Goal: Information Seeking & Learning: Learn about a topic

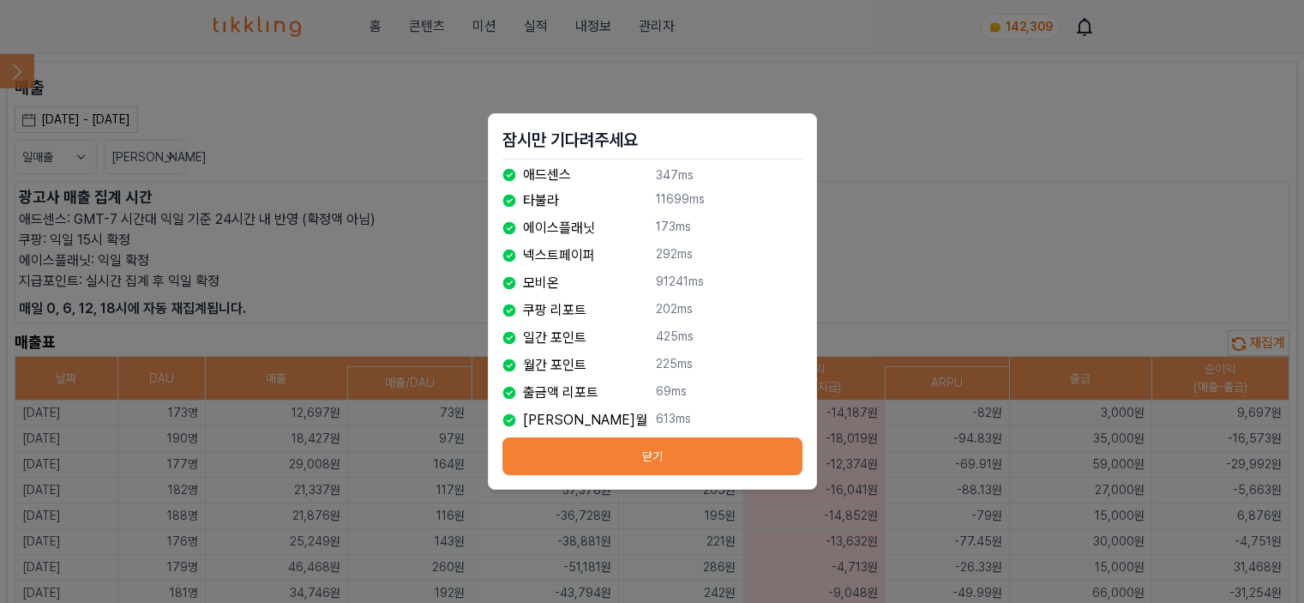
click at [715, 445] on button "닫기" at bounding box center [652, 456] width 300 height 38
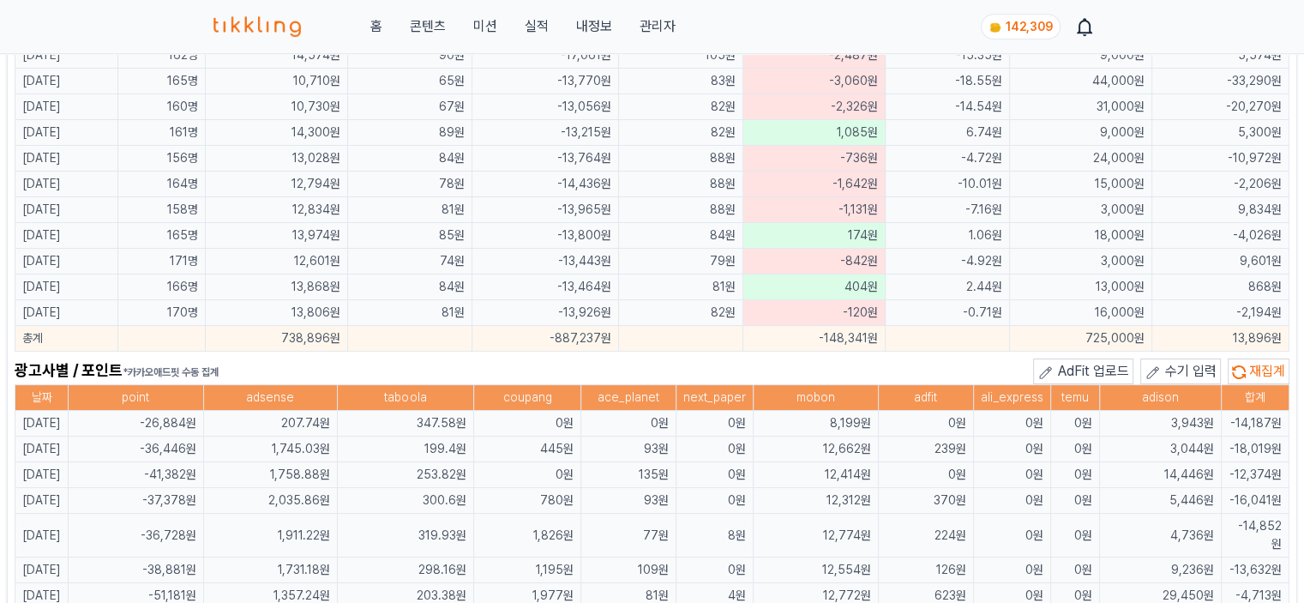
click at [1247, 358] on button "재집계" at bounding box center [1258, 371] width 62 height 26
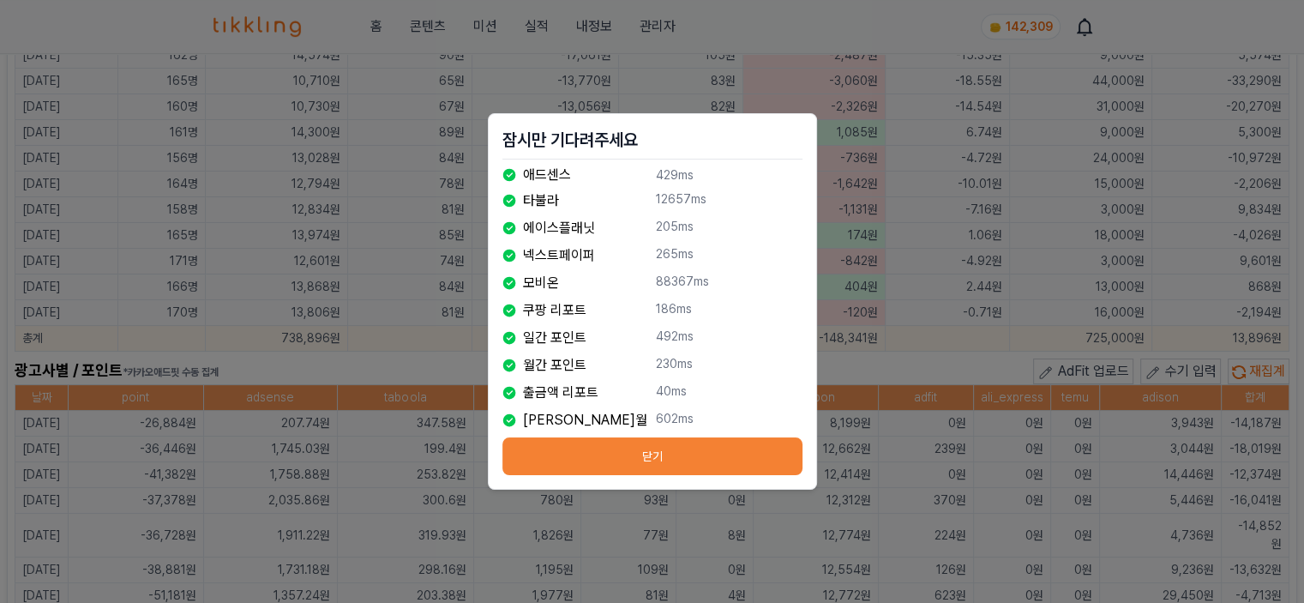
click at [558, 459] on button "닫기" at bounding box center [652, 456] width 300 height 38
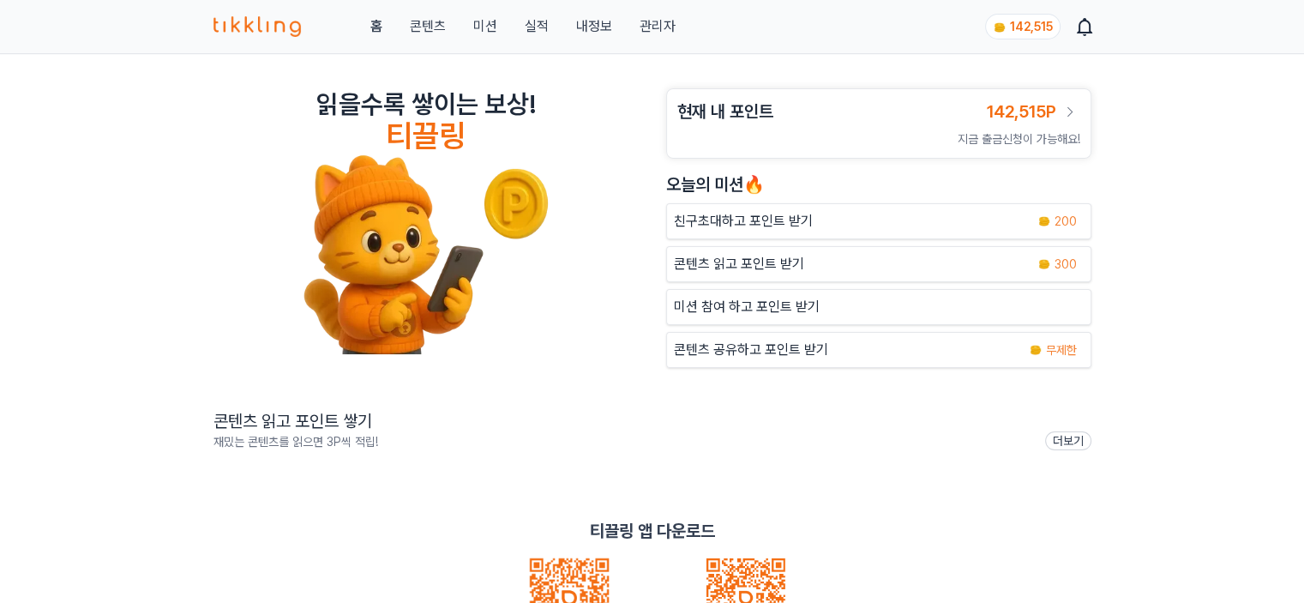
click at [659, 30] on link "관리자" at bounding box center [657, 26] width 36 height 21
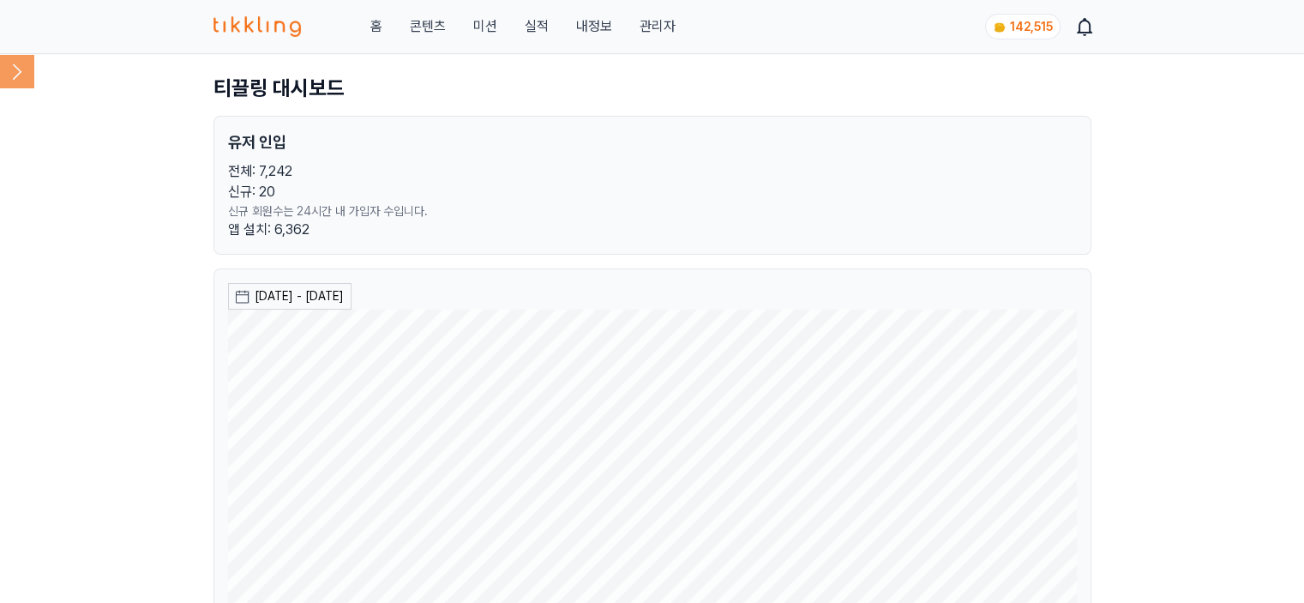
click at [24, 77] on icon at bounding box center [17, 71] width 34 height 34
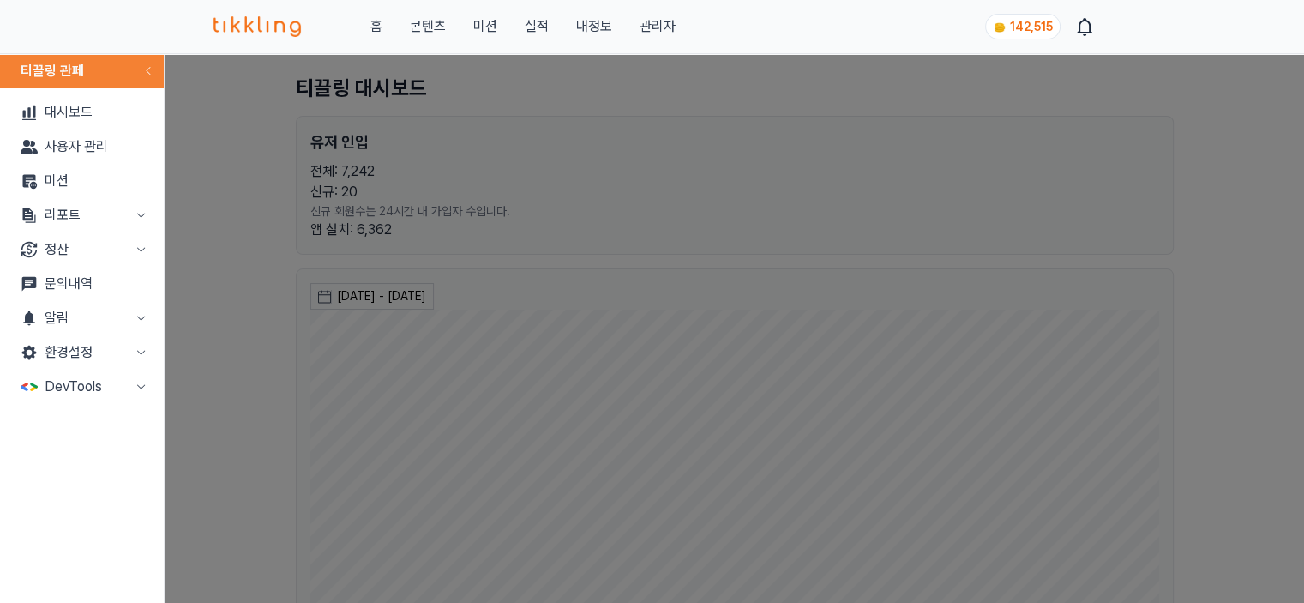
click at [103, 222] on button "리포트" at bounding box center [82, 215] width 150 height 34
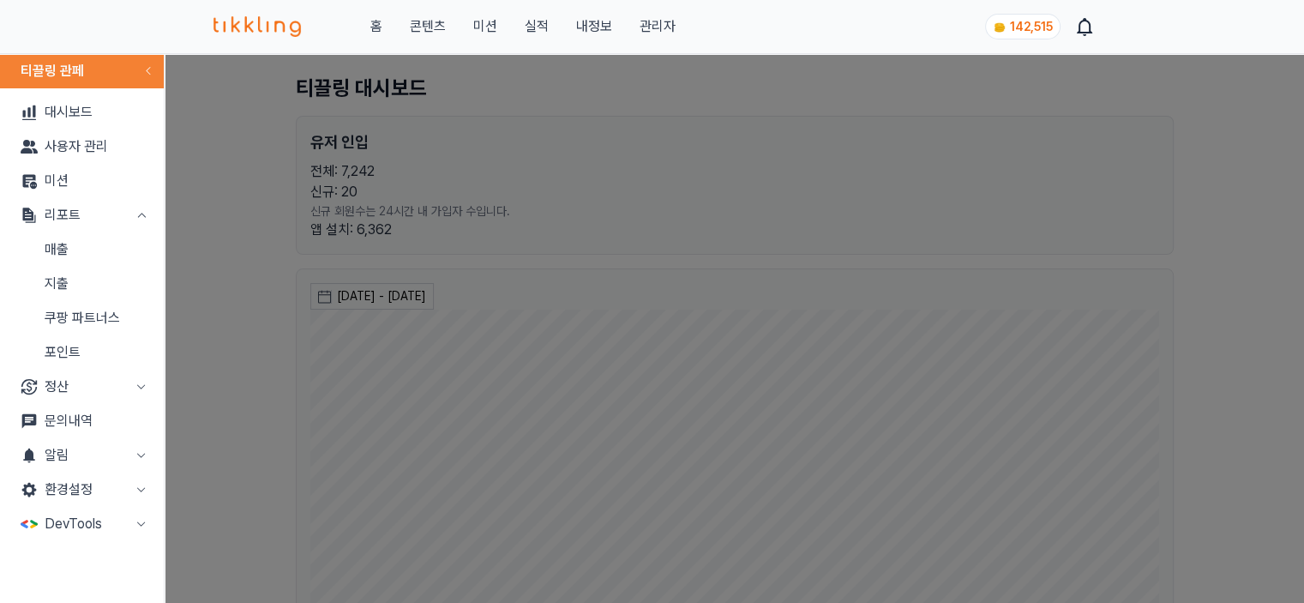
click at [99, 250] on link "매출" at bounding box center [82, 249] width 150 height 34
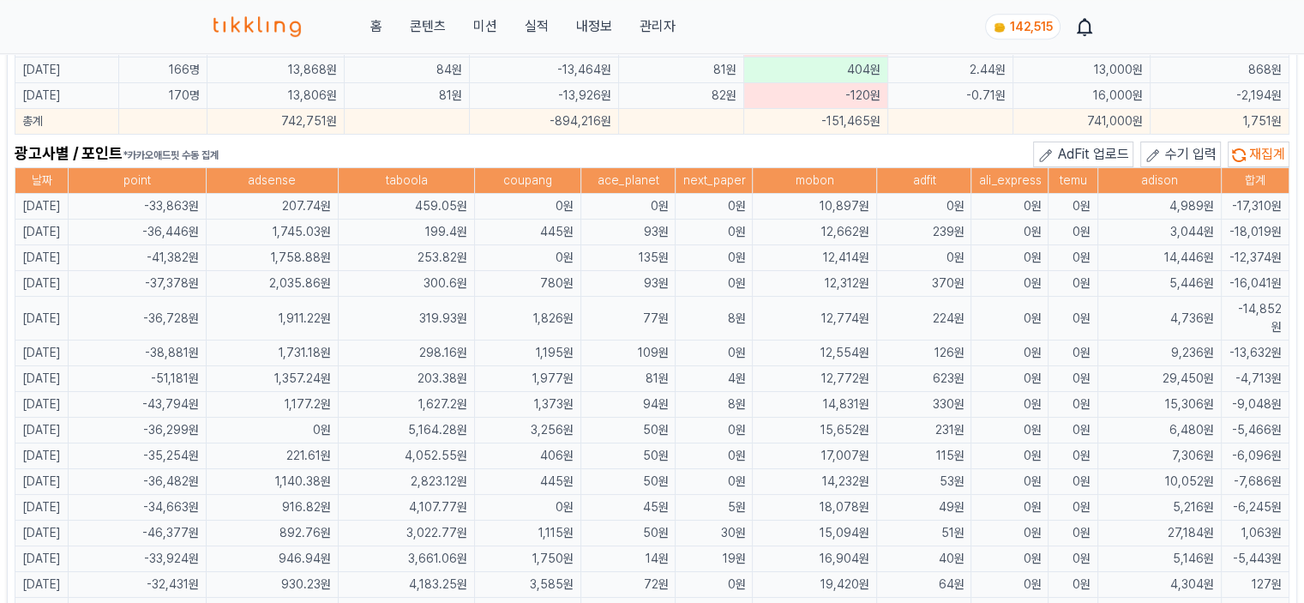
scroll to position [1286, 0]
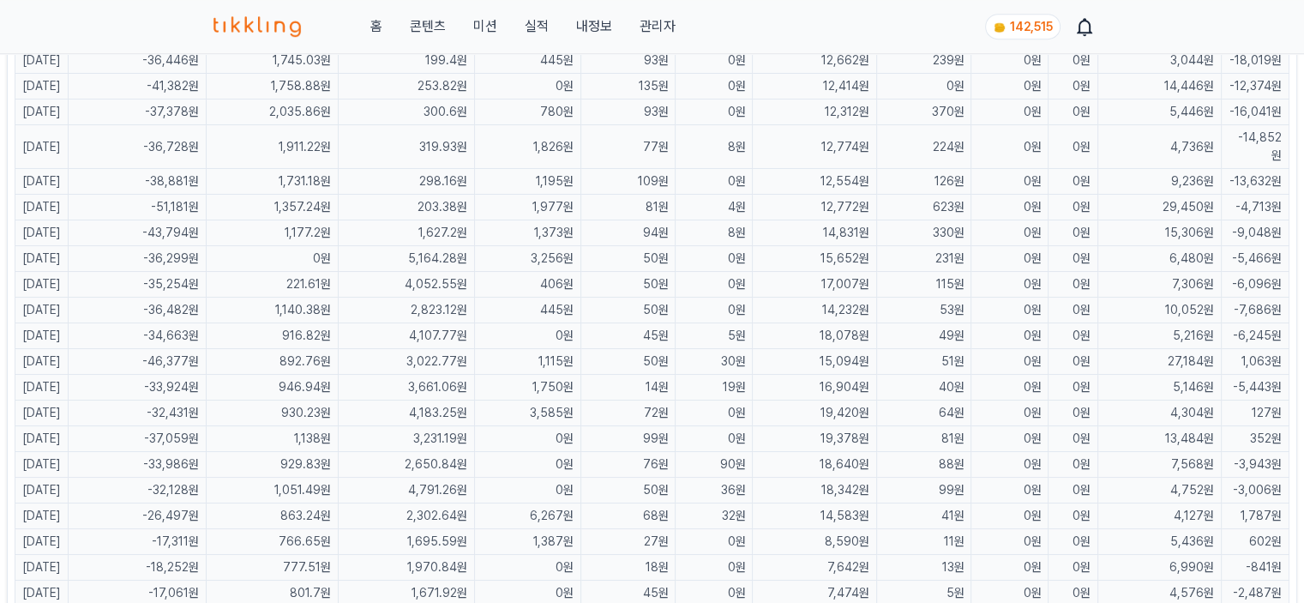
drag, startPoint x: 74, startPoint y: 375, endPoint x: 594, endPoint y: 379, distance: 520.3
click at [594, 375] on tr "2025-08-27 -46,377원 892.76원 3,022.77원 1,115원 50원 30원 15,094원 51원 0원 0원 27,184원 …" at bounding box center [652, 362] width 1274 height 26
drag, startPoint x: 413, startPoint y: 268, endPoint x: 485, endPoint y: 260, distance: 72.5
click at [548, 272] on tr "2025-08-31 -36,299원 0원 5,164.28원 3,256원 50원 0원 15,652원 231원 0원 0원 6,480원 -5,466원" at bounding box center [652, 259] width 1274 height 26
click at [410, 220] on td "203.38원" at bounding box center [407, 208] width 136 height 26
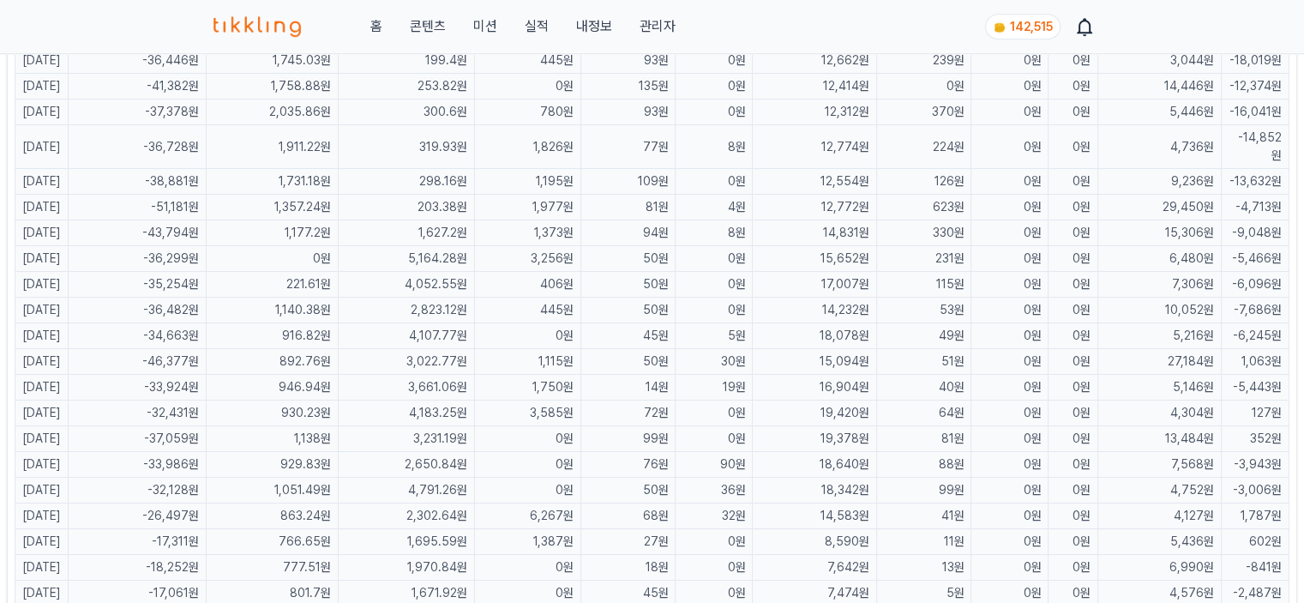
drag, startPoint x: 445, startPoint y: 239, endPoint x: 489, endPoint y: 243, distance: 44.7
click at [475, 243] on td "1,627.2원" at bounding box center [407, 233] width 136 height 26
drag, startPoint x: 426, startPoint y: 243, endPoint x: 441, endPoint y: 243, distance: 15.4
click at [441, 243] on td "1,627.2원" at bounding box center [407, 233] width 136 height 26
click at [513, 246] on td "1,373원" at bounding box center [527, 233] width 106 height 26
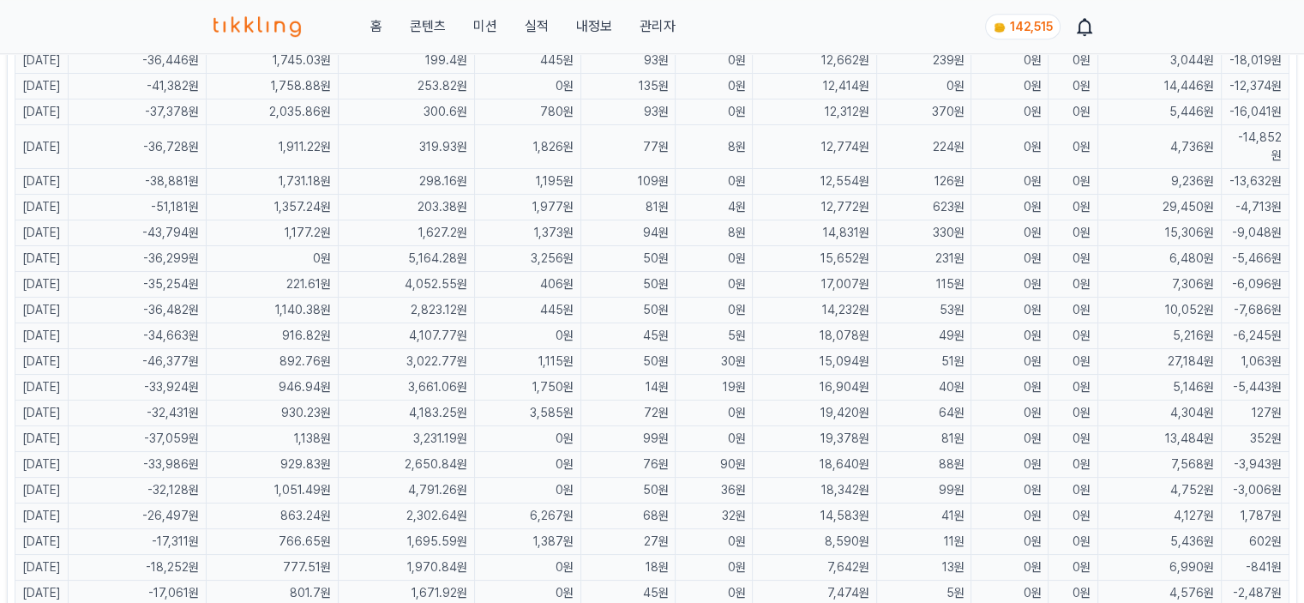
drag, startPoint x: 432, startPoint y: 243, endPoint x: 517, endPoint y: 245, distance: 84.9
click at [517, 245] on tr "2025-09-01 -43,794원 1,177.2원 1,627.2원 1,373원 94원 8원 14,831원 330원 0원 0원 15,306원 …" at bounding box center [652, 233] width 1274 height 26
click at [475, 290] on td "4,052.55원" at bounding box center [407, 285] width 136 height 26
drag, startPoint x: 418, startPoint y: 236, endPoint x: 509, endPoint y: 261, distance: 94.2
click at [509, 261] on tbody "2025-09-08 -33,863원 207.74원 459.05원 0원 0원 0원 10,897원 0원 0원 0원 4,989원 -17,310원 2…" at bounding box center [652, 464] width 1274 height 885
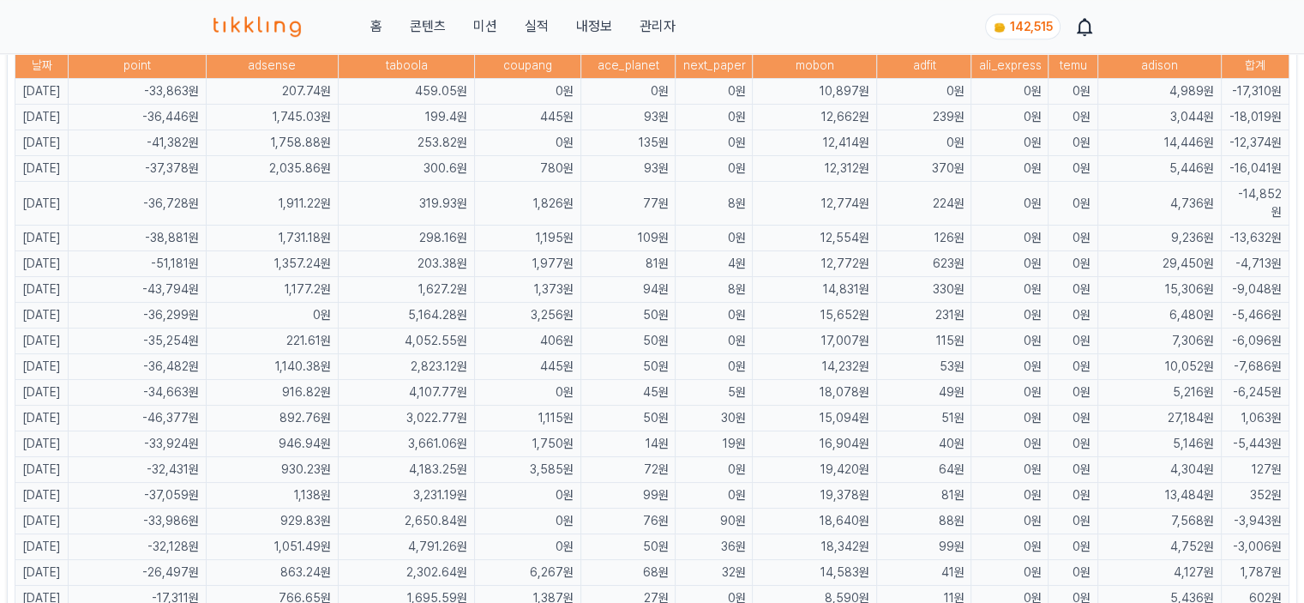
scroll to position [1200, 0]
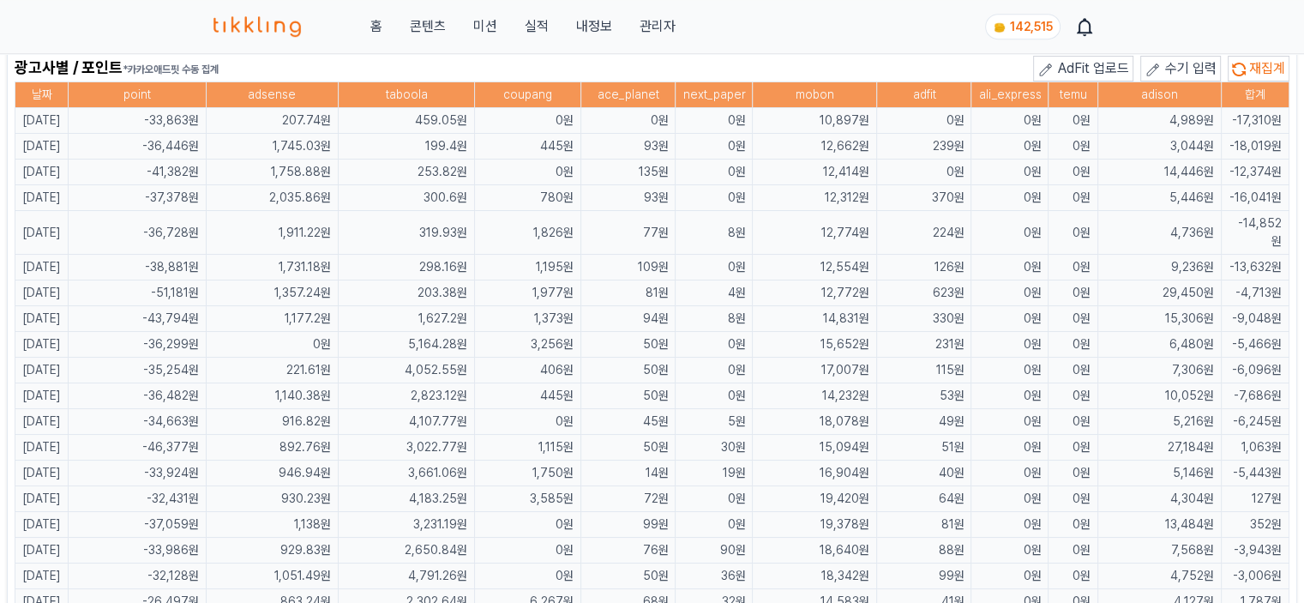
click at [396, 397] on td "2,823.12원" at bounding box center [407, 396] width 136 height 26
drag, startPoint x: 315, startPoint y: 350, endPoint x: 483, endPoint y: 370, distance: 169.2
click at [483, 370] on tbody "2025-09-08 -33,863원 207.74원 459.05원 0원 0원 0원 10,897원 0원 0원 0원 4,989원 -17,310원 2…" at bounding box center [652, 550] width 1274 height 885
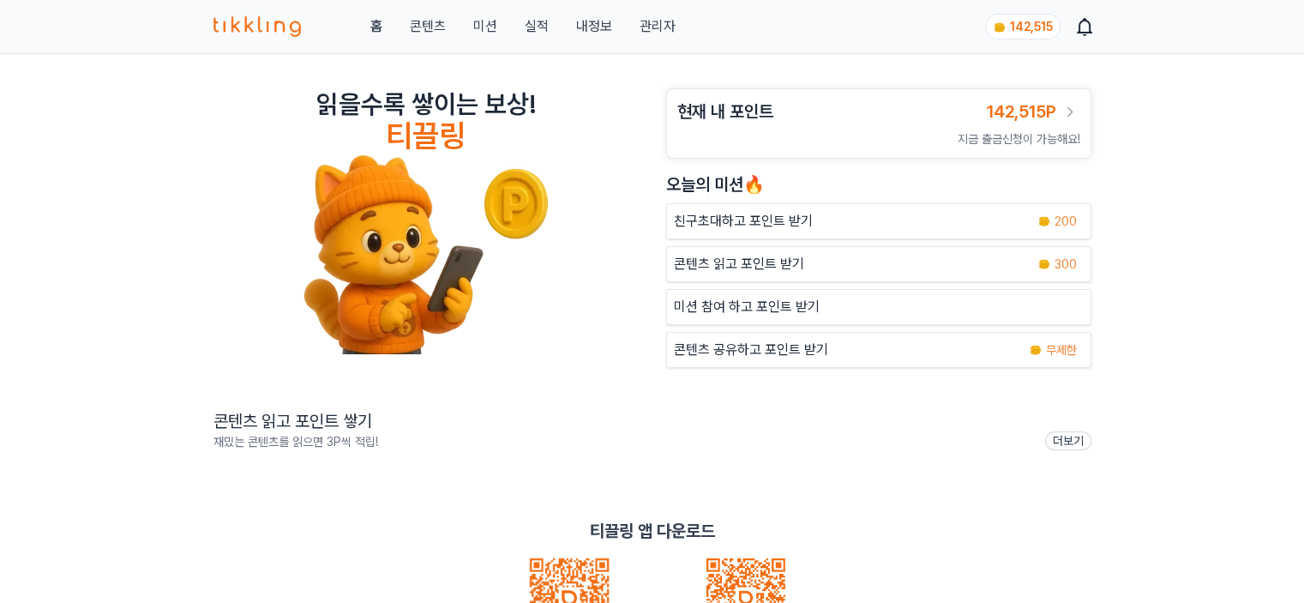
click at [672, 30] on link "관리자" at bounding box center [657, 26] width 36 height 21
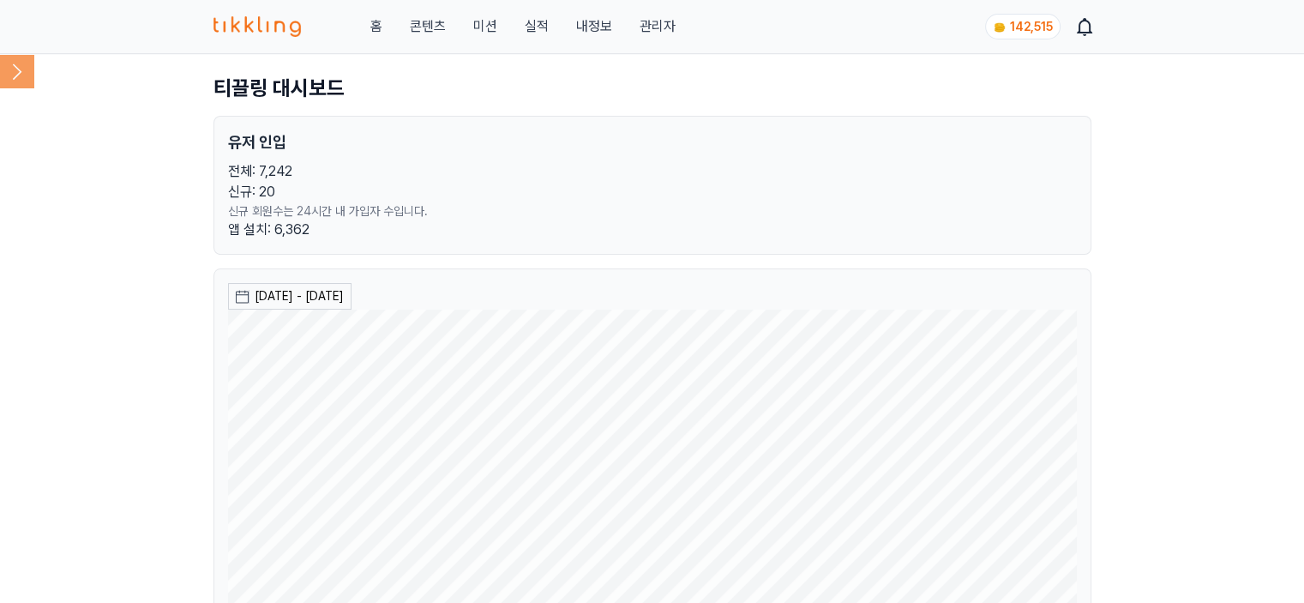
click at [33, 64] on icon at bounding box center [17, 71] width 34 height 34
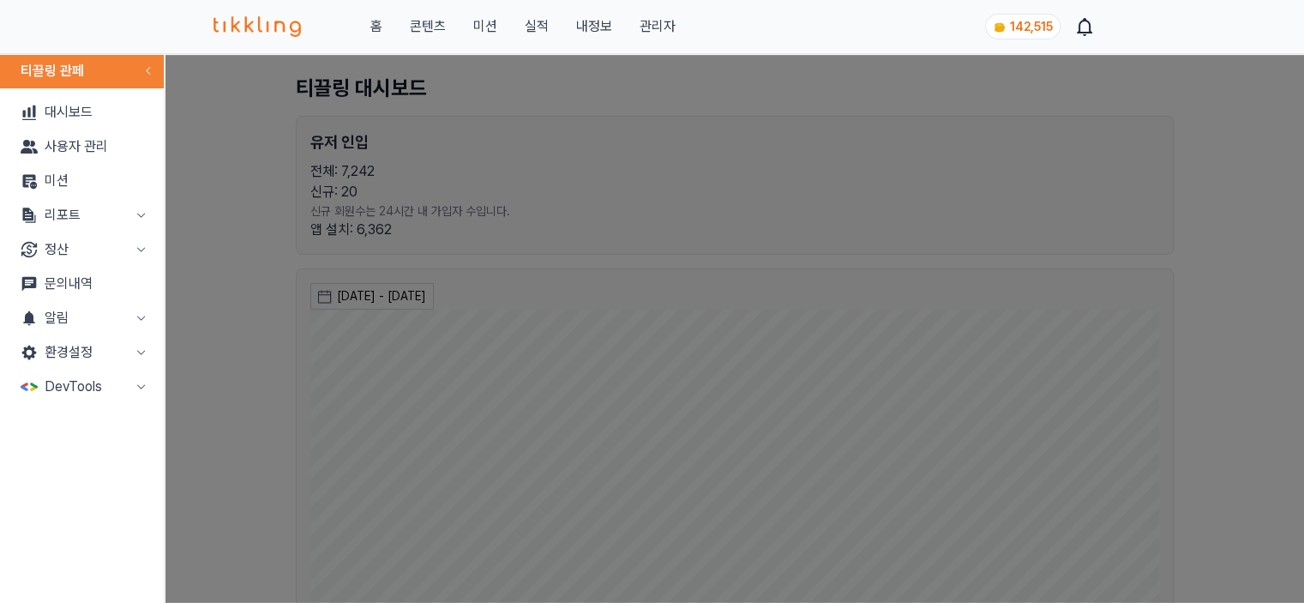
click at [29, 66] on link "티끌링 관페" at bounding box center [52, 71] width 105 height 34
click at [86, 216] on button "리포트" at bounding box center [82, 215] width 150 height 34
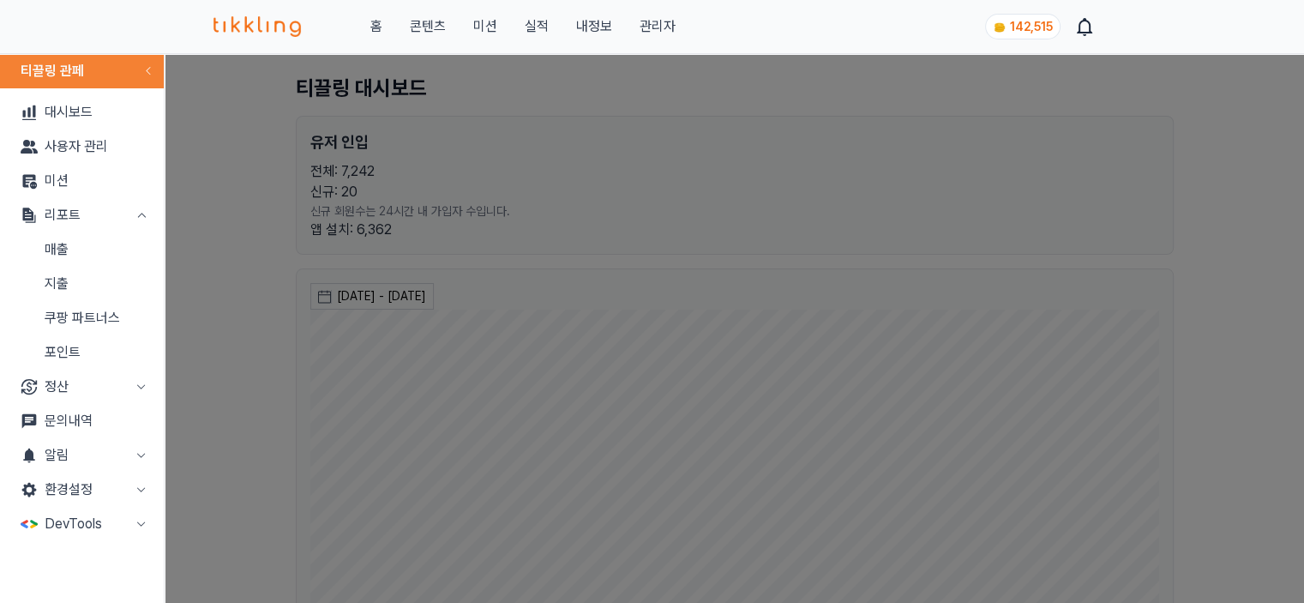
click at [86, 251] on link "매출" at bounding box center [82, 249] width 150 height 34
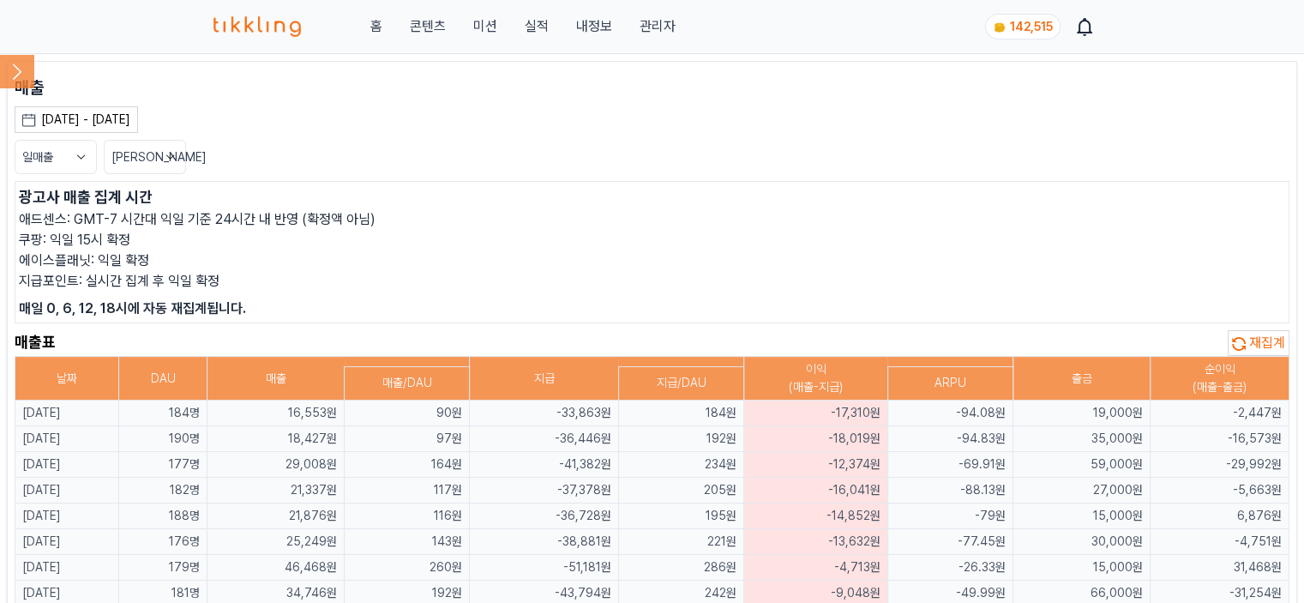
click at [1237, 342] on icon at bounding box center [1239, 344] width 14 height 14
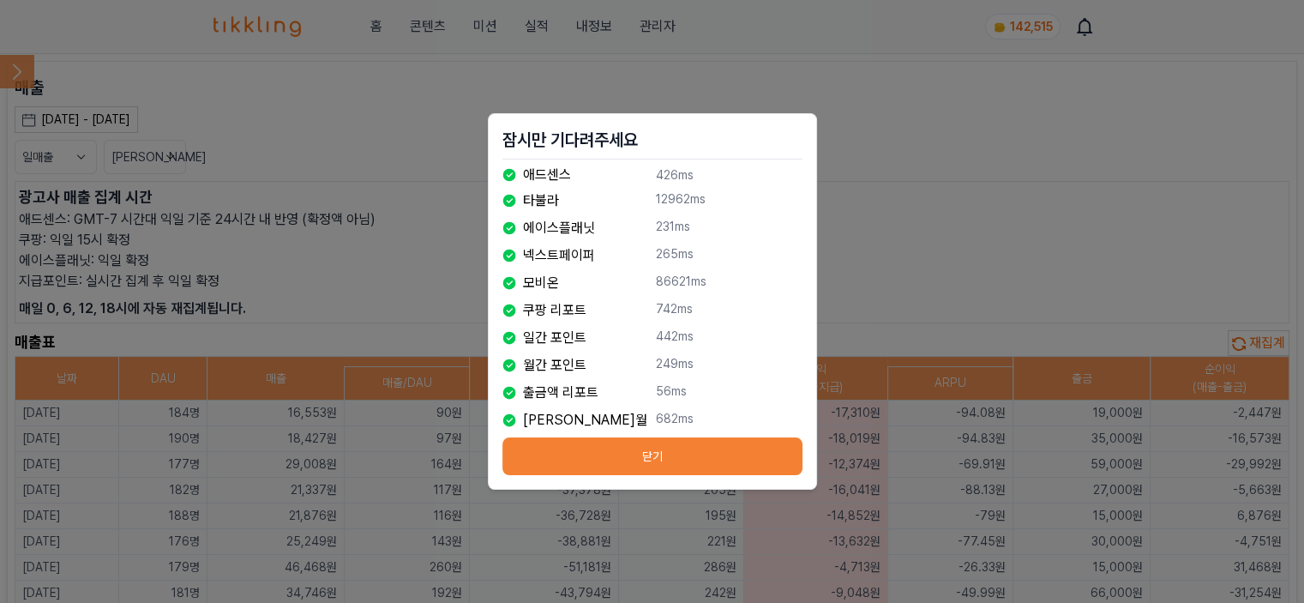
click at [637, 470] on button "닫기" at bounding box center [652, 456] width 300 height 38
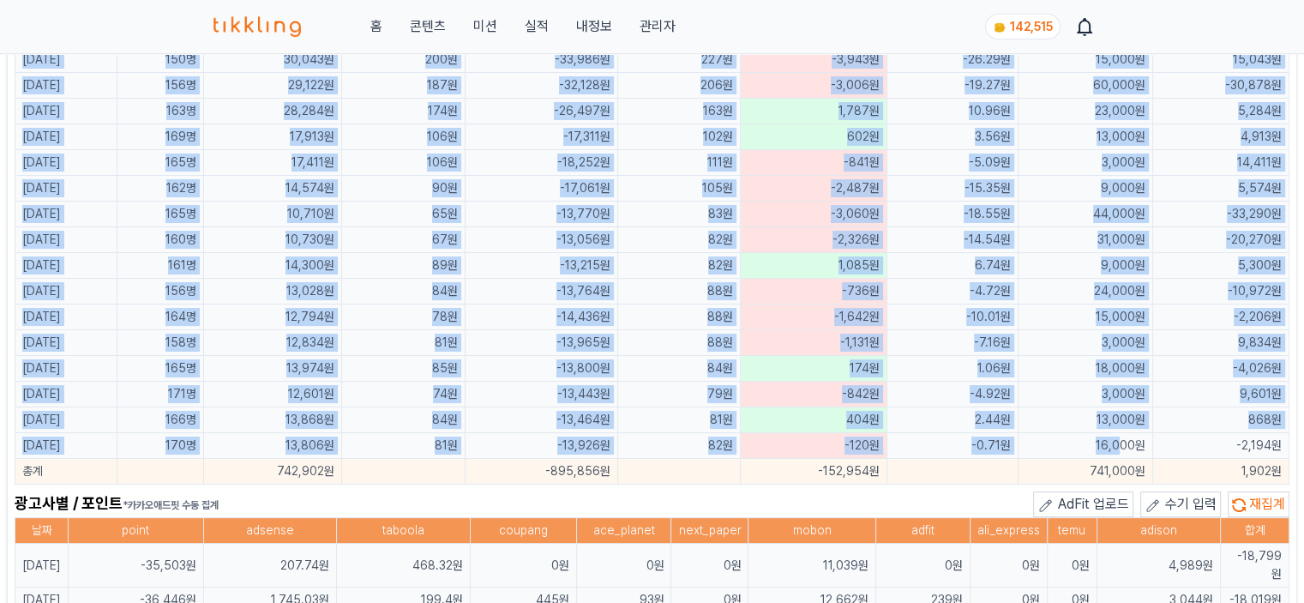
scroll to position [771, 0]
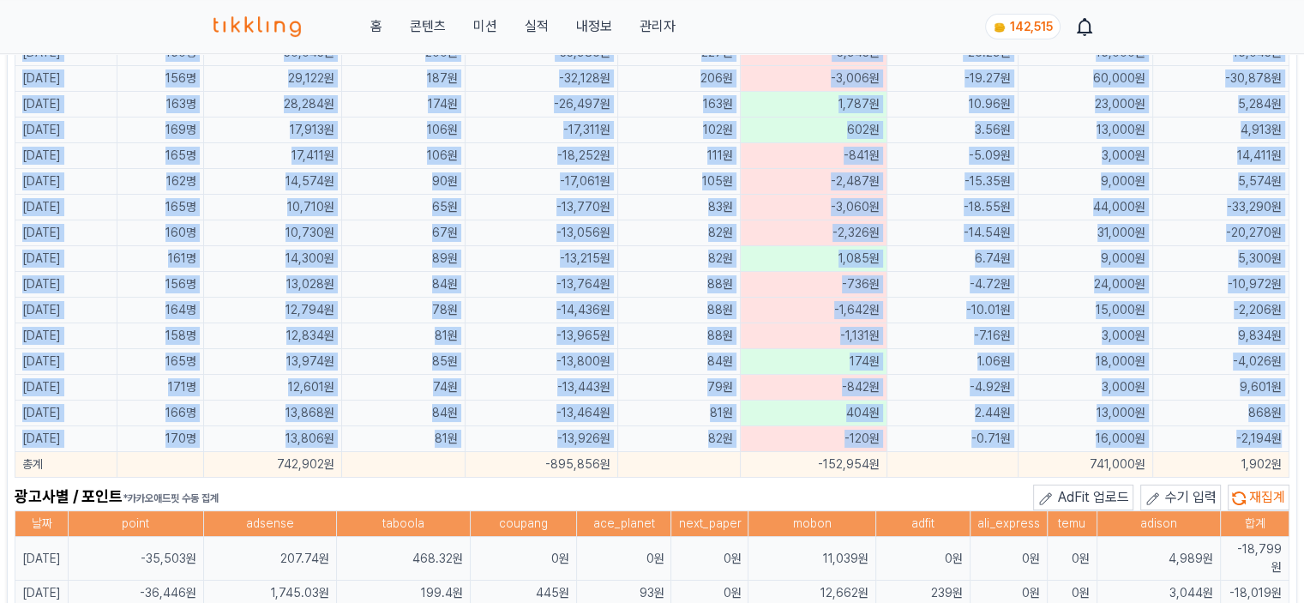
drag, startPoint x: 17, startPoint y: 407, endPoint x: 1287, endPoint y: 432, distance: 1269.6
click at [1287, 432] on tbody "[DATE] 187명 16,704원 89원 -35,503원 190원 -18,799원 -100.53원 19,000원 -2,296원 [DATE] …" at bounding box center [652, 53] width 1274 height 849
copy tbody "4881-27-83 355l 55,994i 52d -94,814s 582a -70,072c -893.12a 10,759e -7,850s 354…"
